Goal: Transaction & Acquisition: Purchase product/service

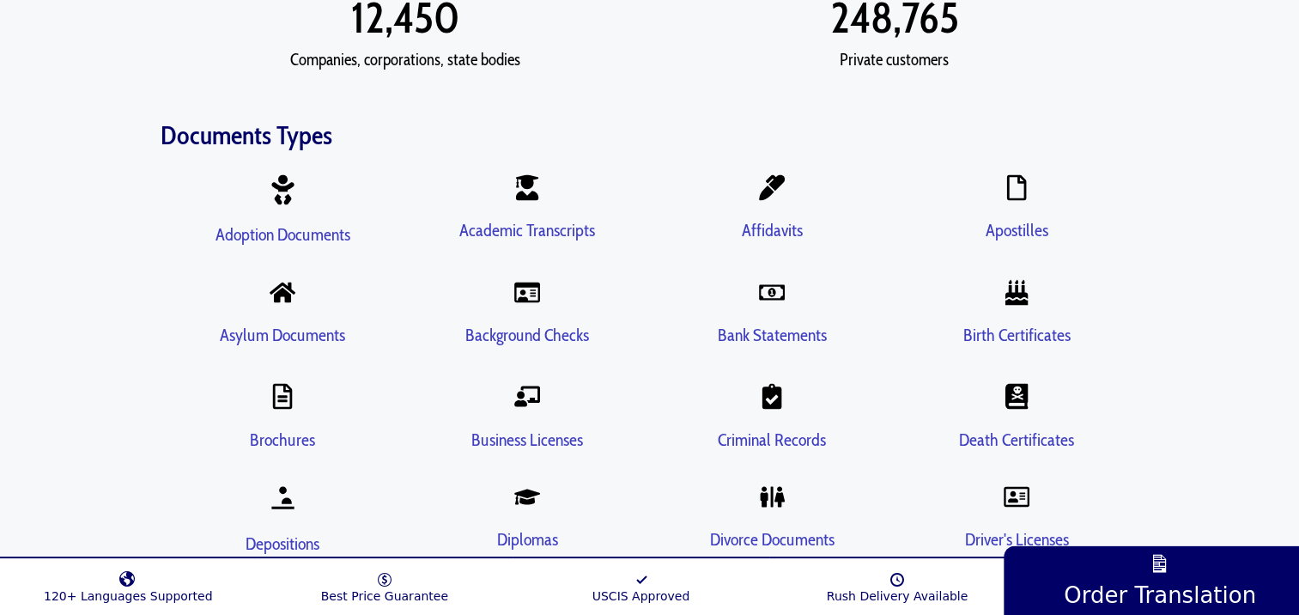
scroll to position [3006, 0]
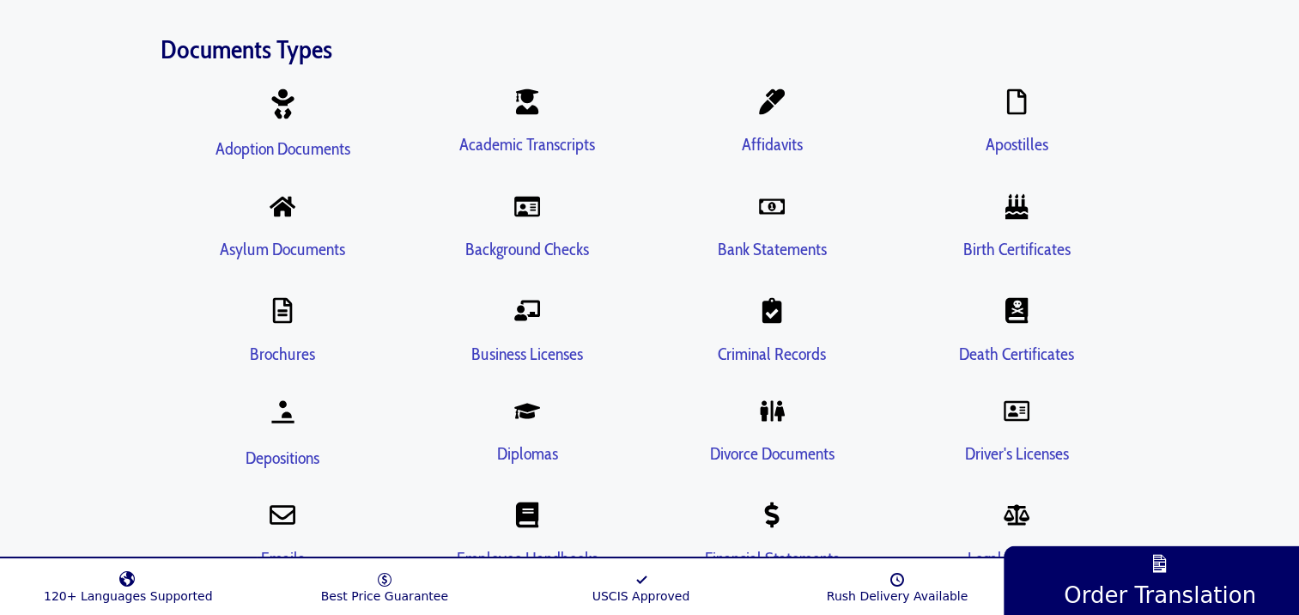
click at [1000, 442] on link "Driver's Licenses" at bounding box center [1017, 452] width 104 height 21
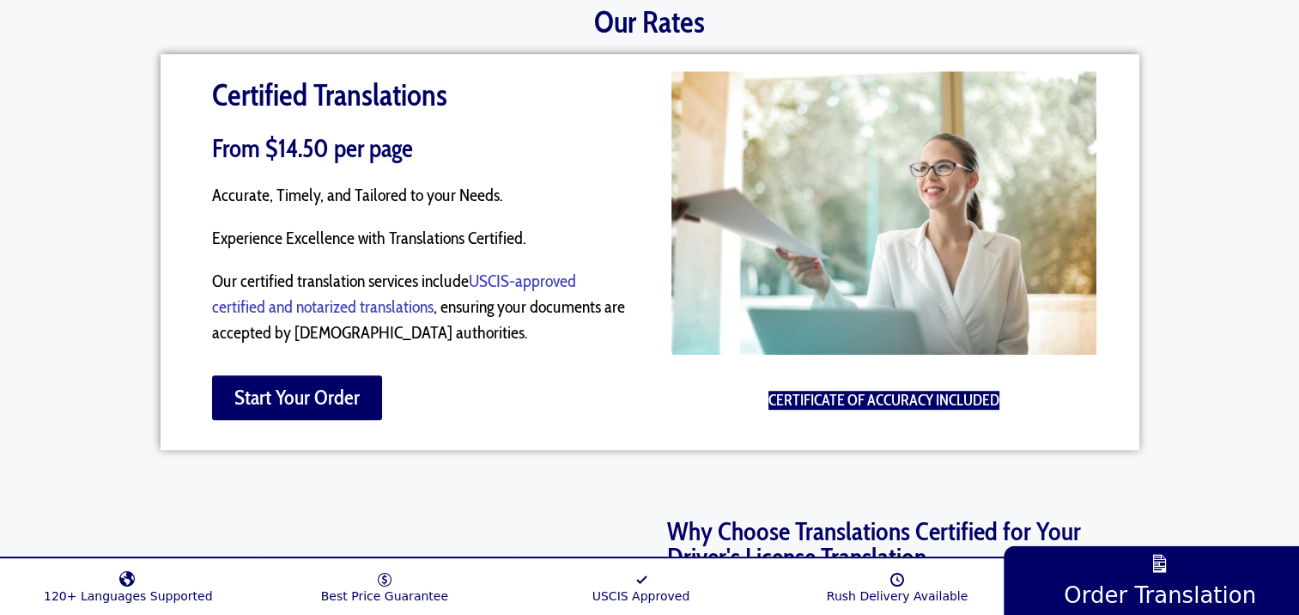
scroll to position [1202, 0]
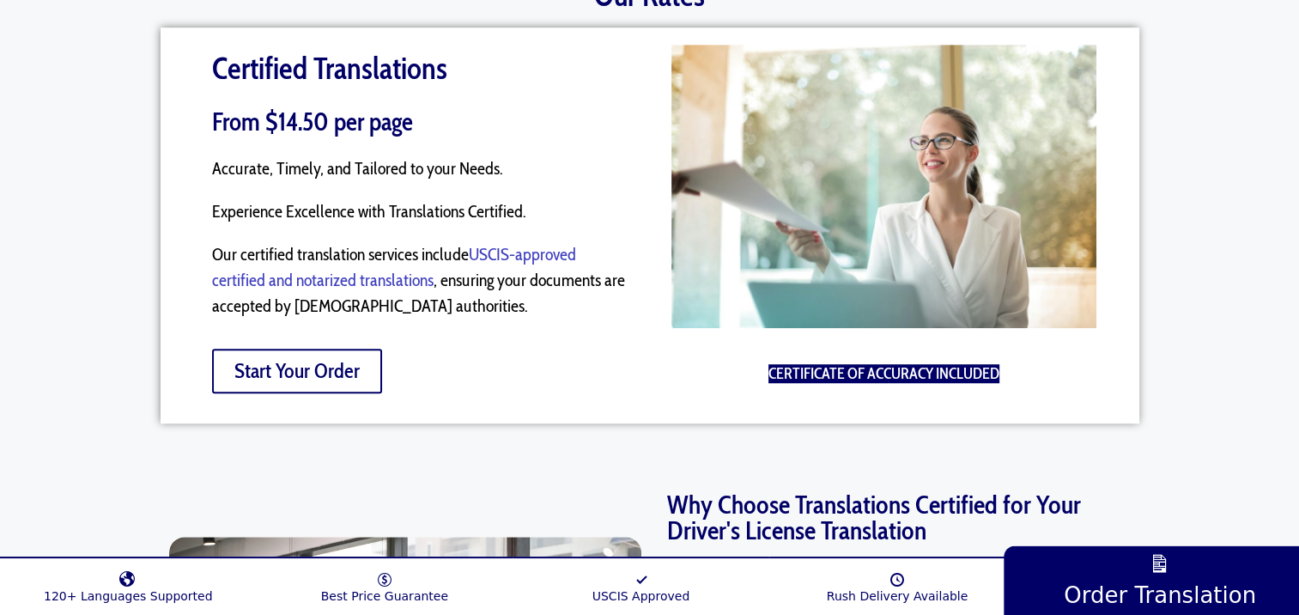
click at [303, 361] on span "Start Your Order" at bounding box center [296, 371] width 125 height 21
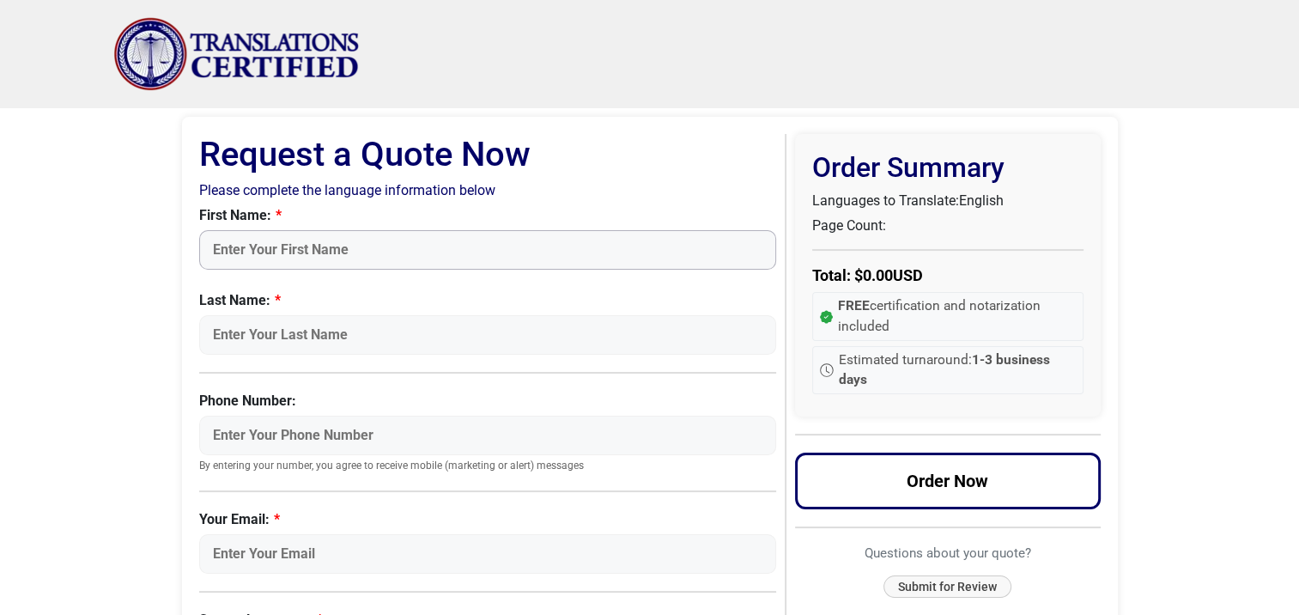
click at [282, 251] on input "First Name:" at bounding box center [488, 250] width 578 height 40
type input "Marianna"
type input "Di Giusto"
type input "5513768963"
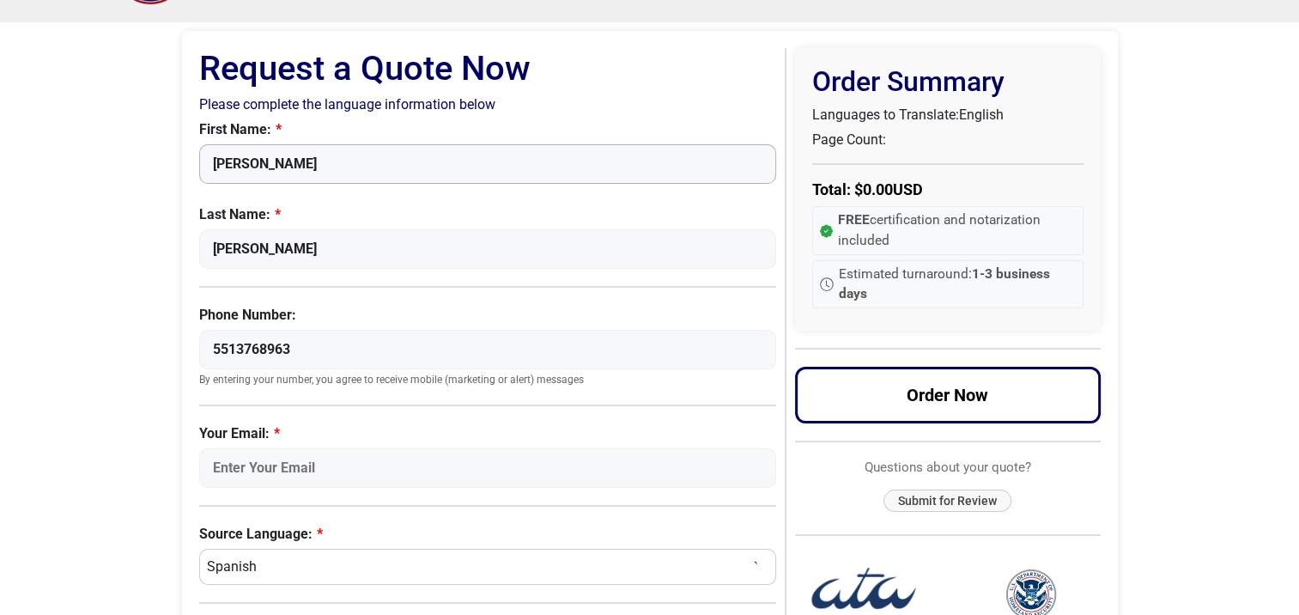
scroll to position [172, 0]
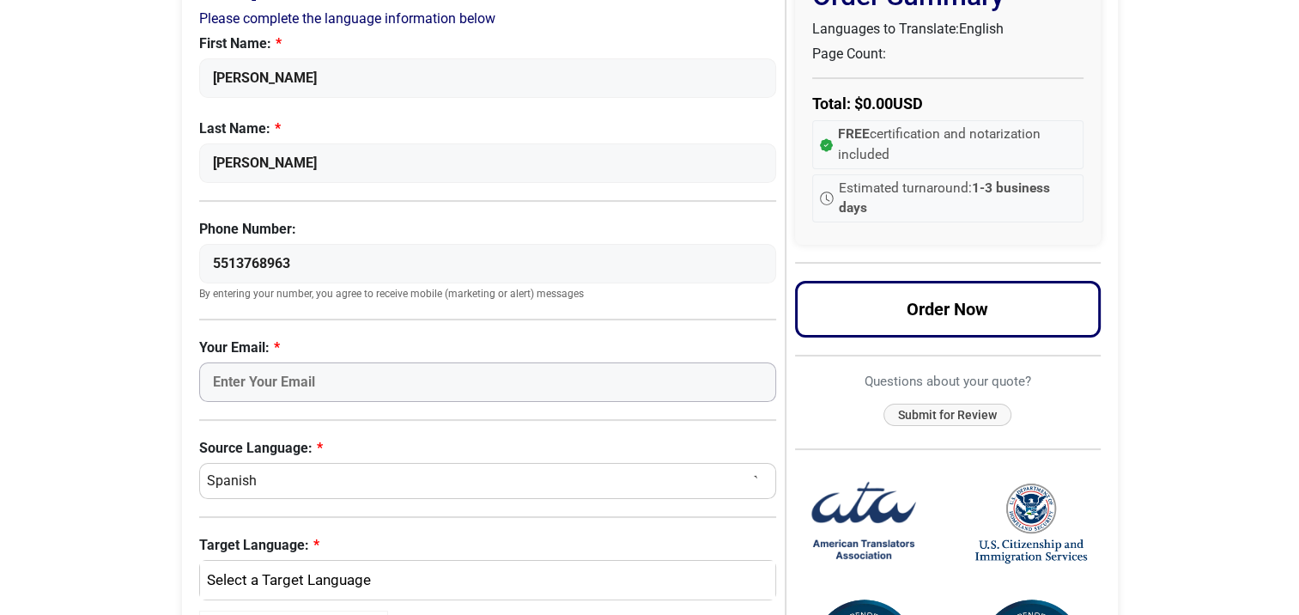
click at [253, 368] on input "Your Email:" at bounding box center [488, 382] width 578 height 40
type input "m_digiusto@hotmail.com"
click at [288, 486] on select "Select a Language Afrikaans Albanian Amharic Arabic Armenian Belarusian Bulgari…" at bounding box center [488, 481] width 578 height 36
select select "French"
click at [199, 463] on select "Select a Language Afrikaans Albanian Amharic Arabic Armenian Belarusian Bulgari…" at bounding box center [488, 481] width 578 height 36
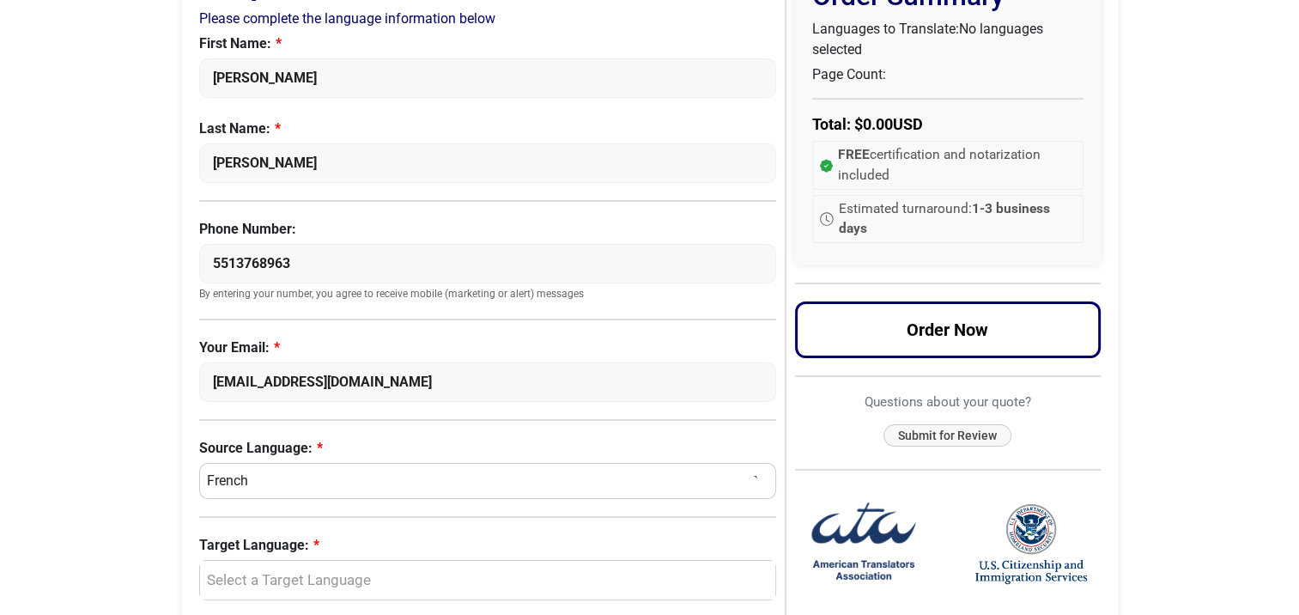
select select
click at [130, 478] on body "Skip to content Menu Menu Certified Translations Translation Services Documents…" at bounding box center [649, 465] width 1299 height 1275
click at [227, 569] on div "Select a Target Language" at bounding box center [484, 580] width 551 height 22
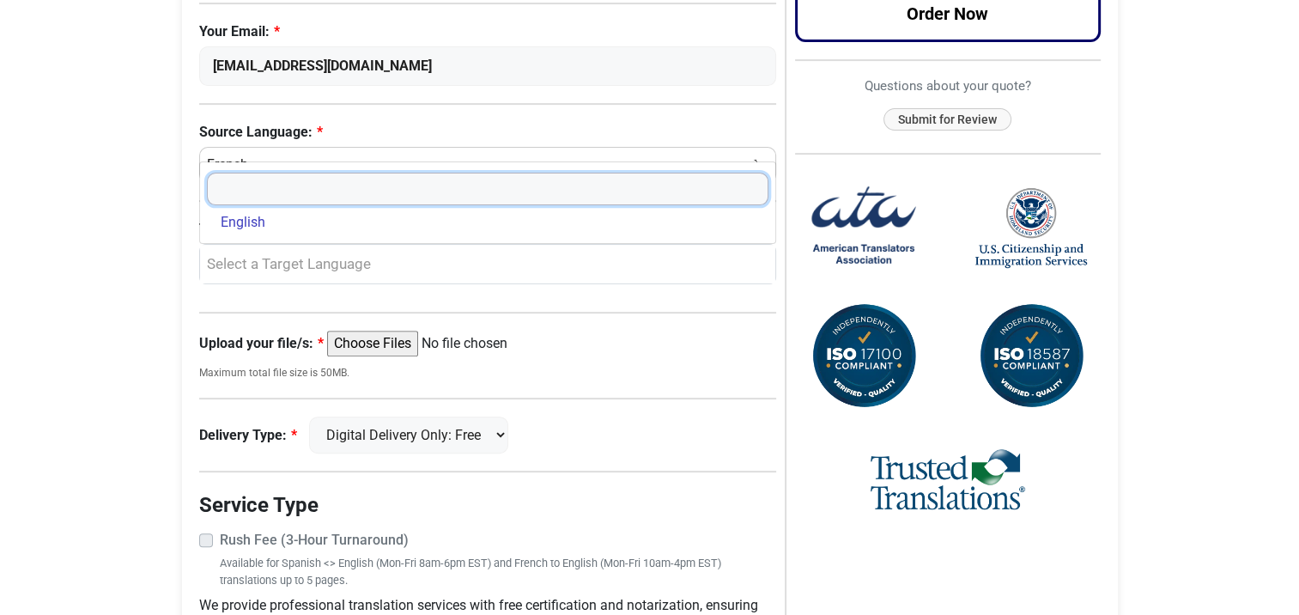
scroll to position [489, 0]
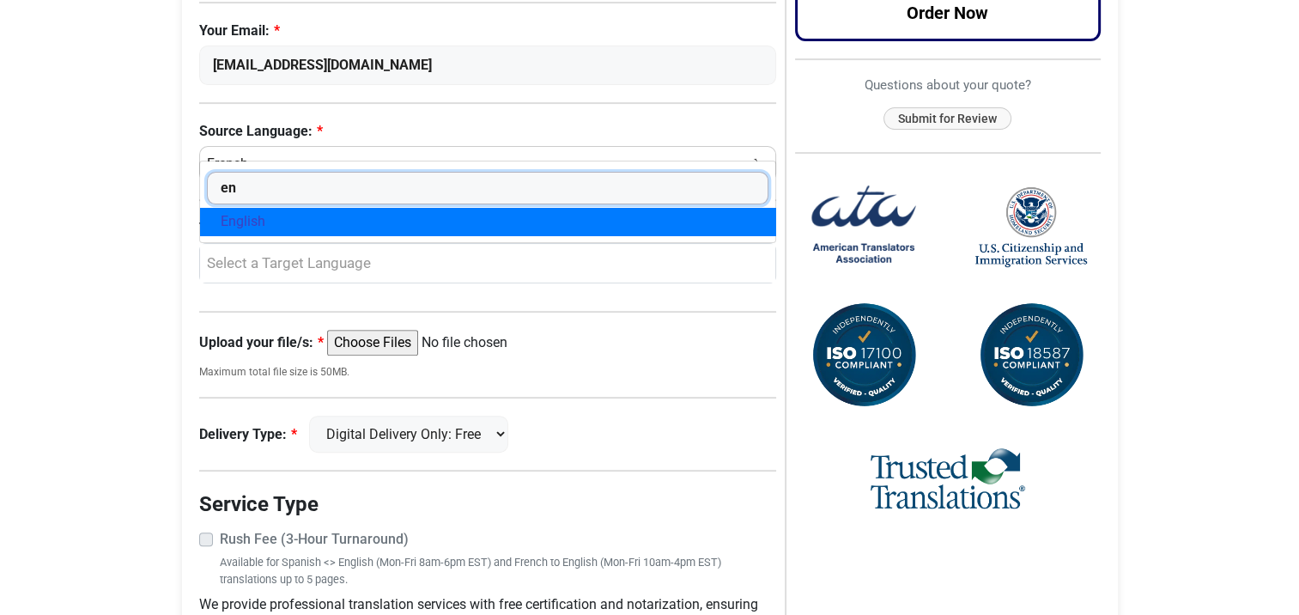
type input "en"
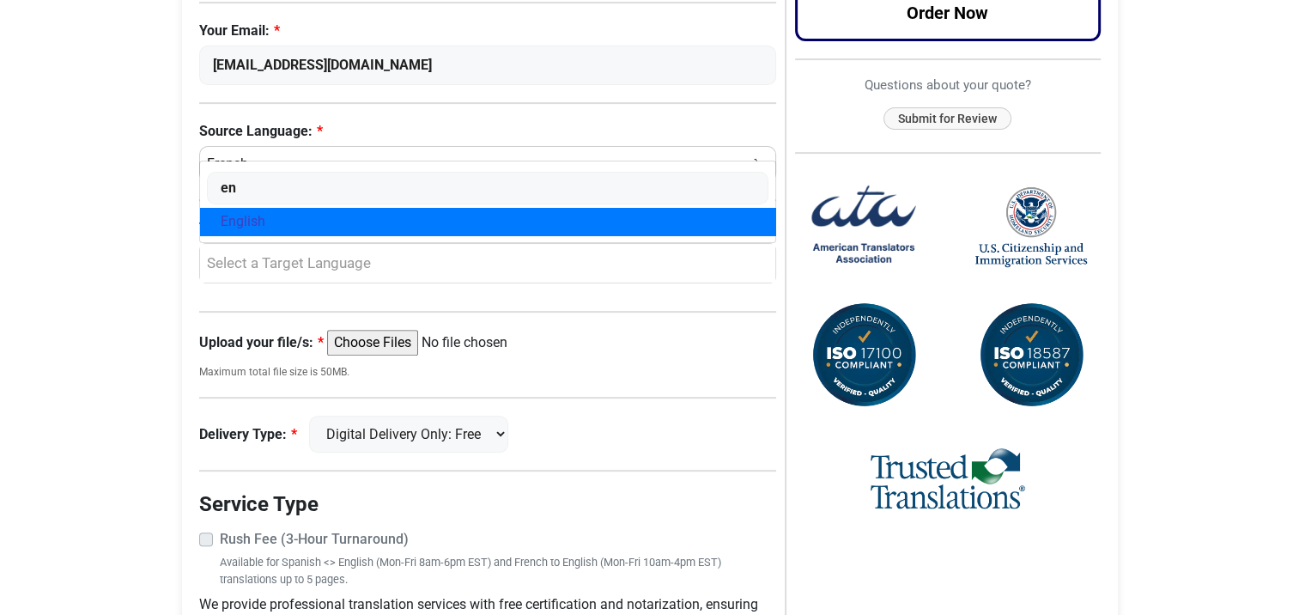
click at [253, 225] on span "English" at bounding box center [243, 221] width 45 height 21
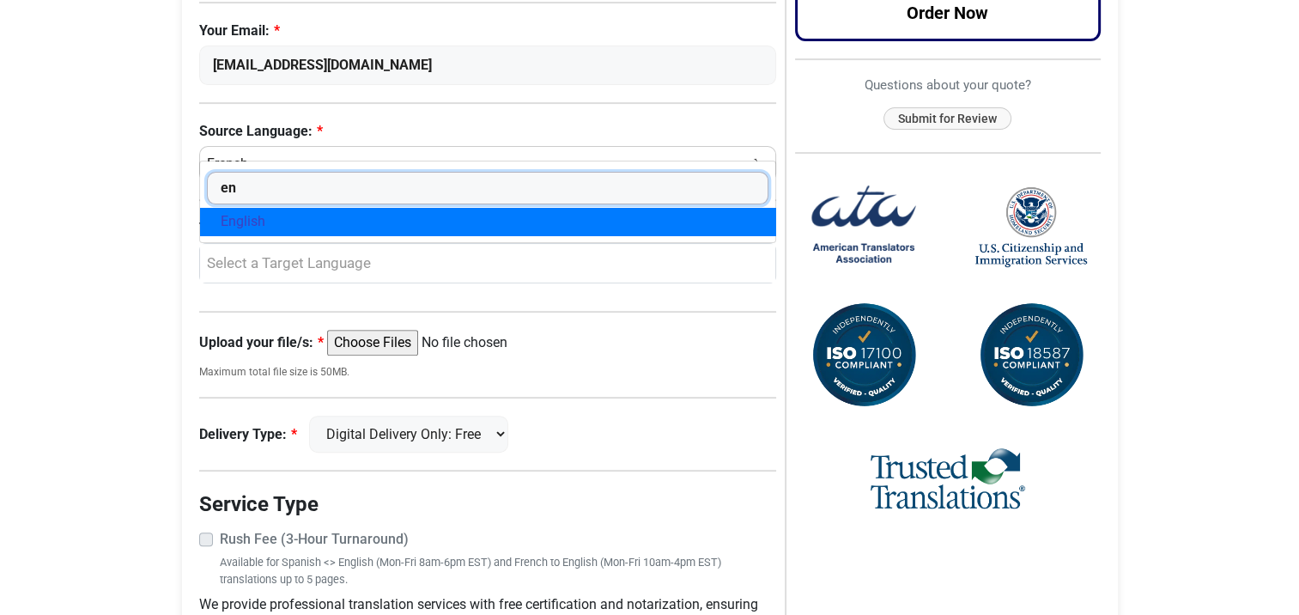
select select "English"
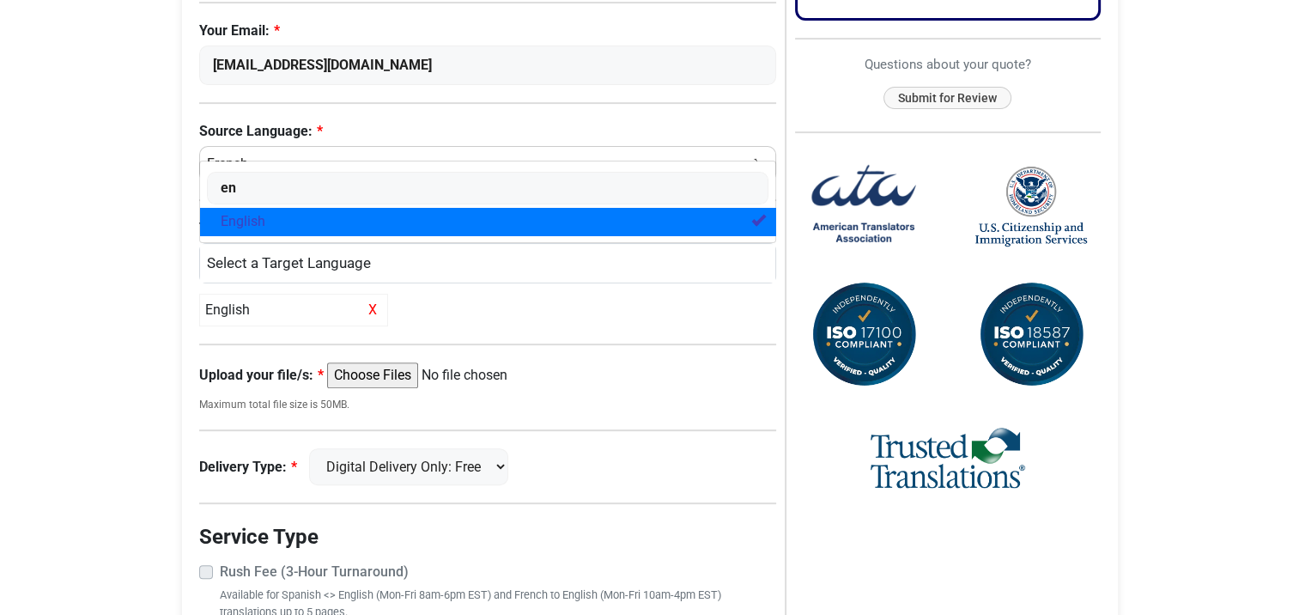
click at [519, 350] on div "Request a Quote Now Please complete the language information below First Name: …" at bounding box center [492, 197] width 587 height 1105
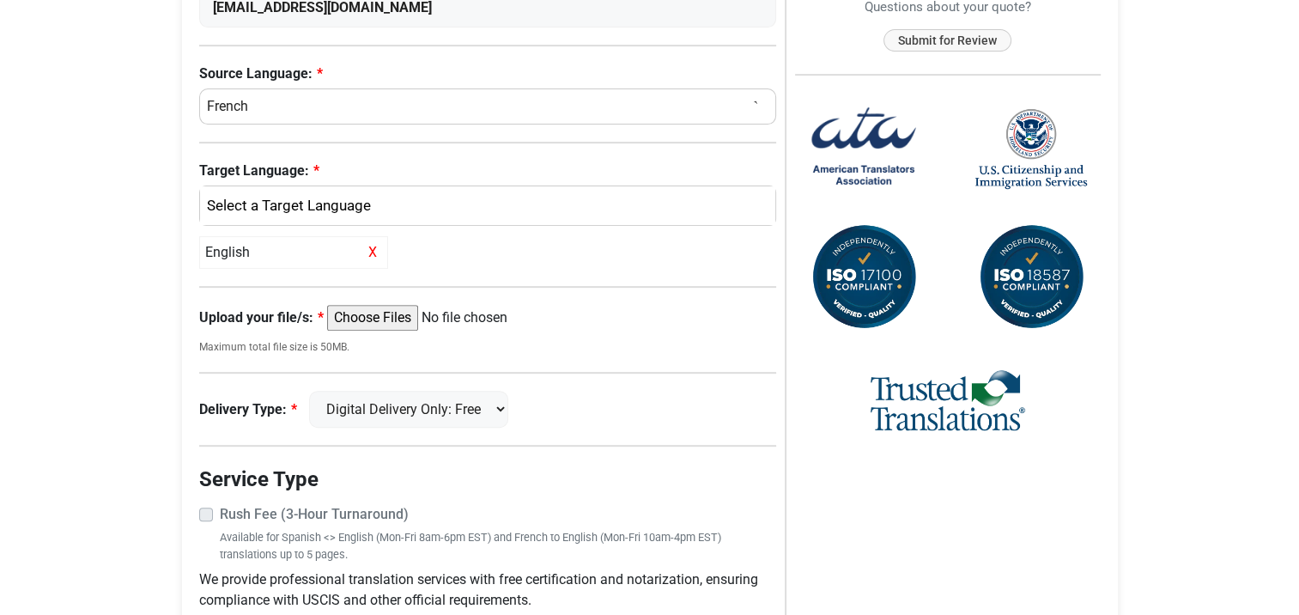
scroll to position [575, 0]
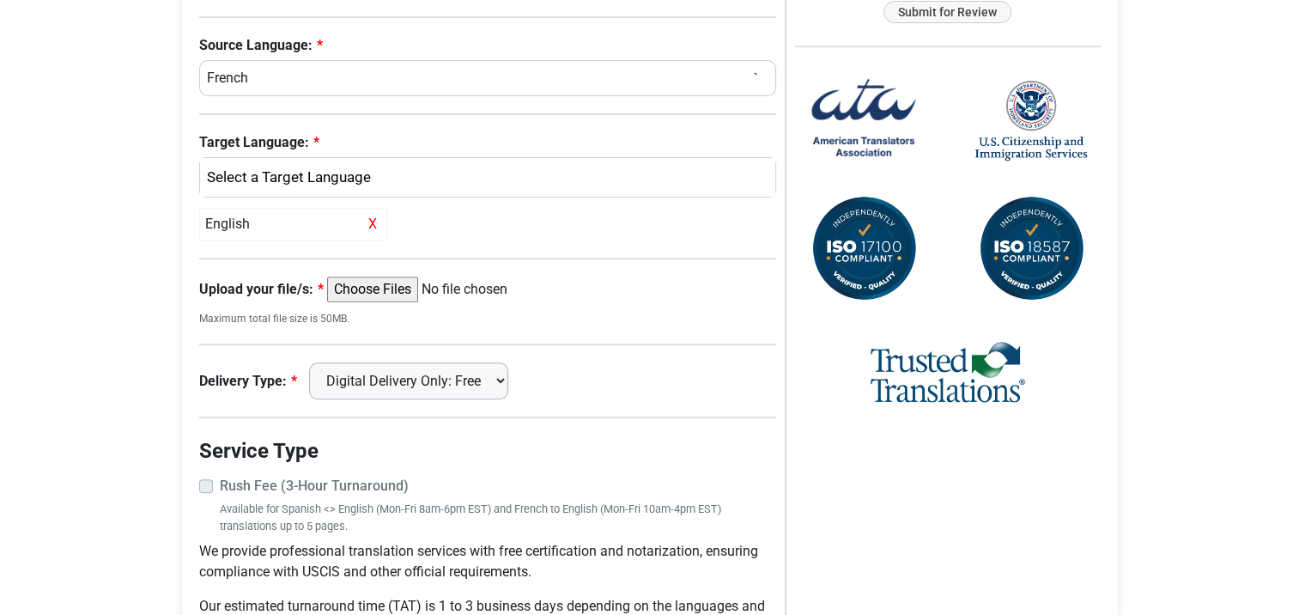
click at [447, 377] on select "Digital Delivery Only: Free FedEx 2 Day: $15" at bounding box center [408, 380] width 199 height 37
click at [317, 362] on select "Digital Delivery Only: Free FedEx 2 Day: $15" at bounding box center [408, 380] width 199 height 37
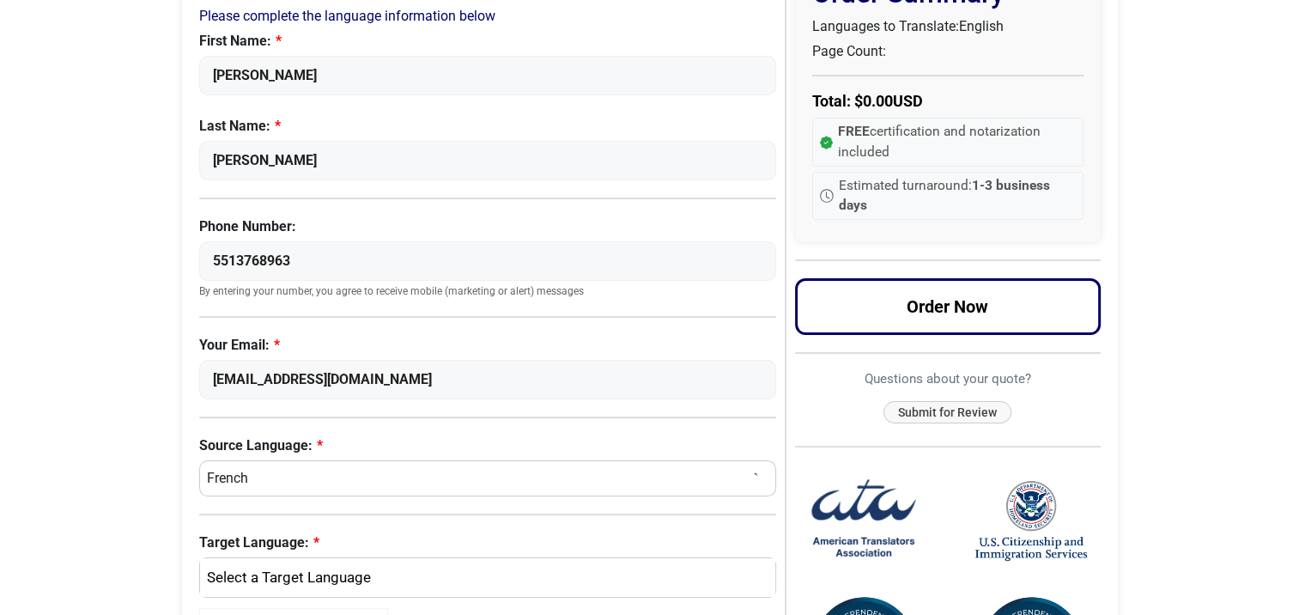
scroll to position [88, 0]
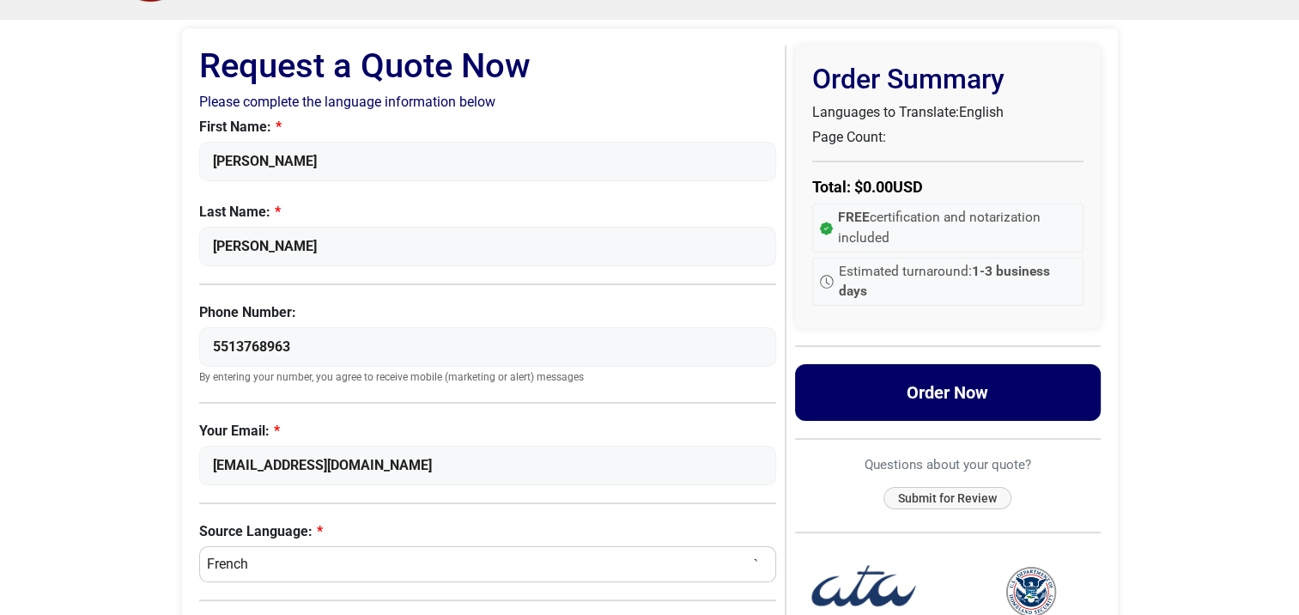
click at [920, 391] on button "Order Now" at bounding box center [948, 392] width 306 height 57
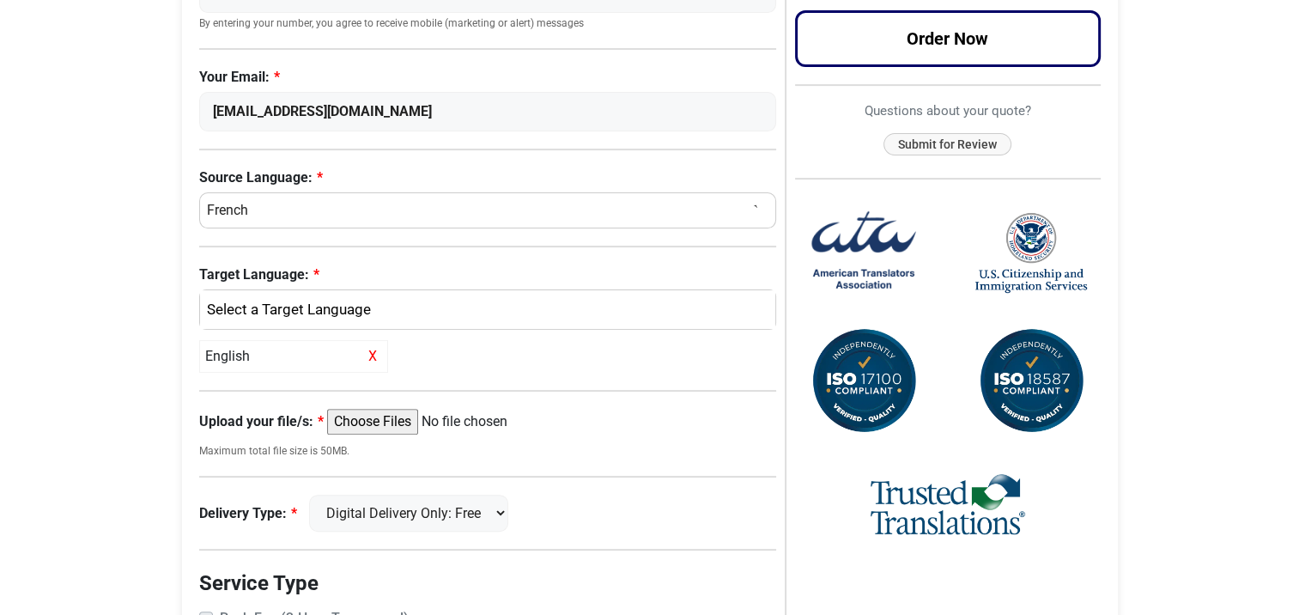
scroll to position [432, 0]
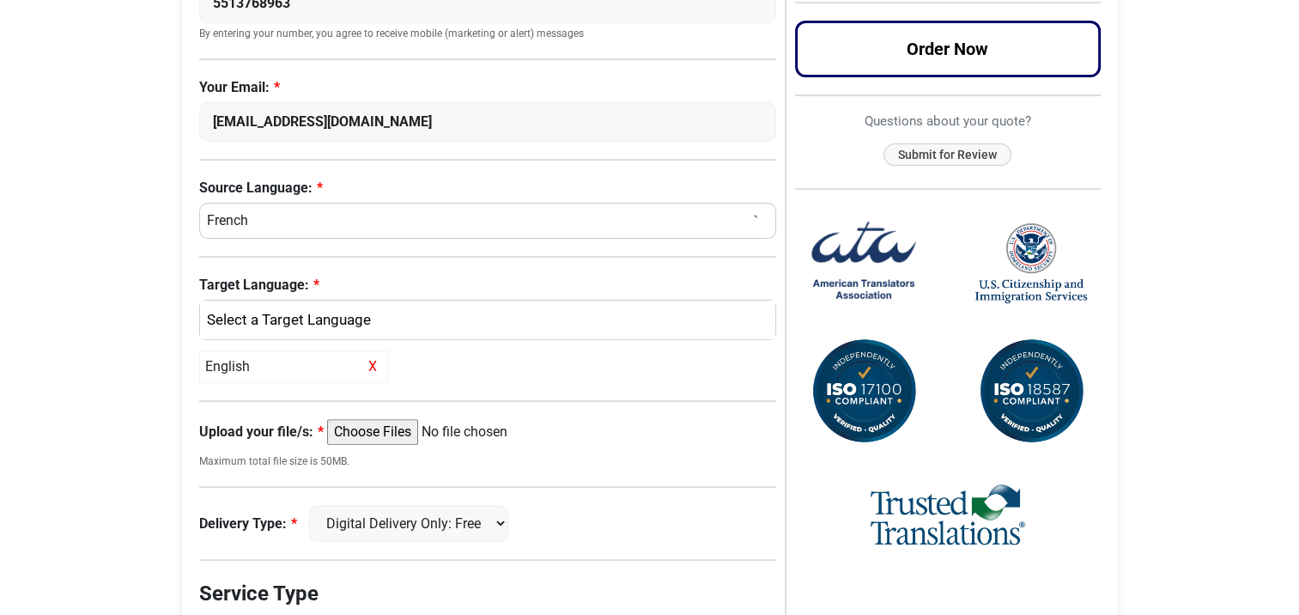
click at [362, 428] on input "Upload your file/s:" at bounding box center [458, 432] width 263 height 26
click at [365, 430] on input "Upload your file/s:" at bounding box center [458, 432] width 263 height 26
type input "C:\fakepath\Patente_mdg_lux.pdf"
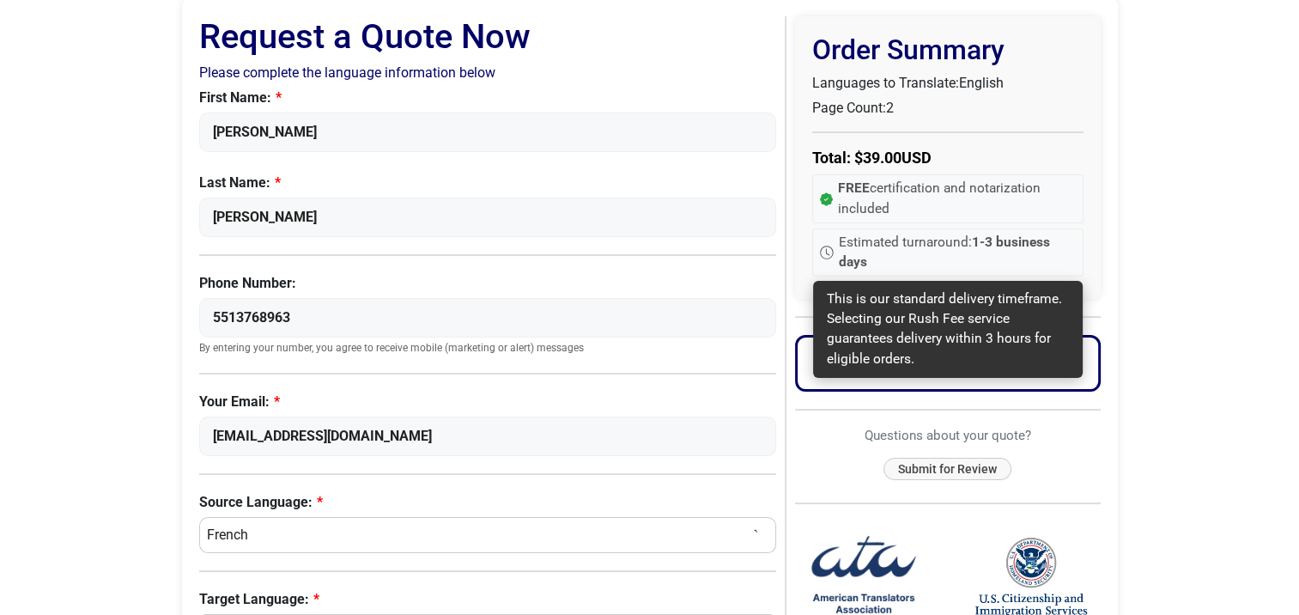
scroll to position [88, 0]
